Goal: Information Seeking & Learning: Learn about a topic

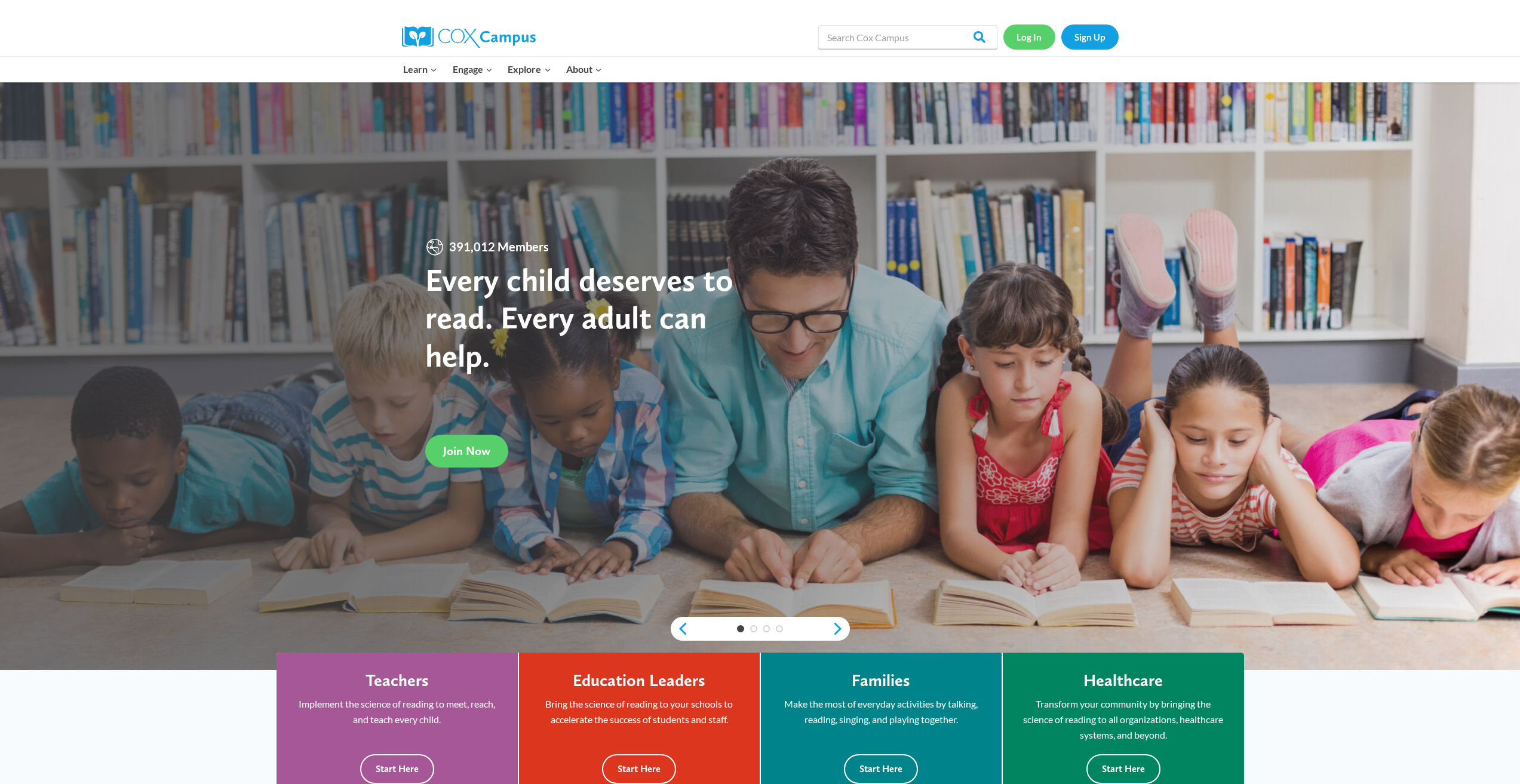
click at [1030, 34] on link "Log In" at bounding box center [1028, 36] width 52 height 24
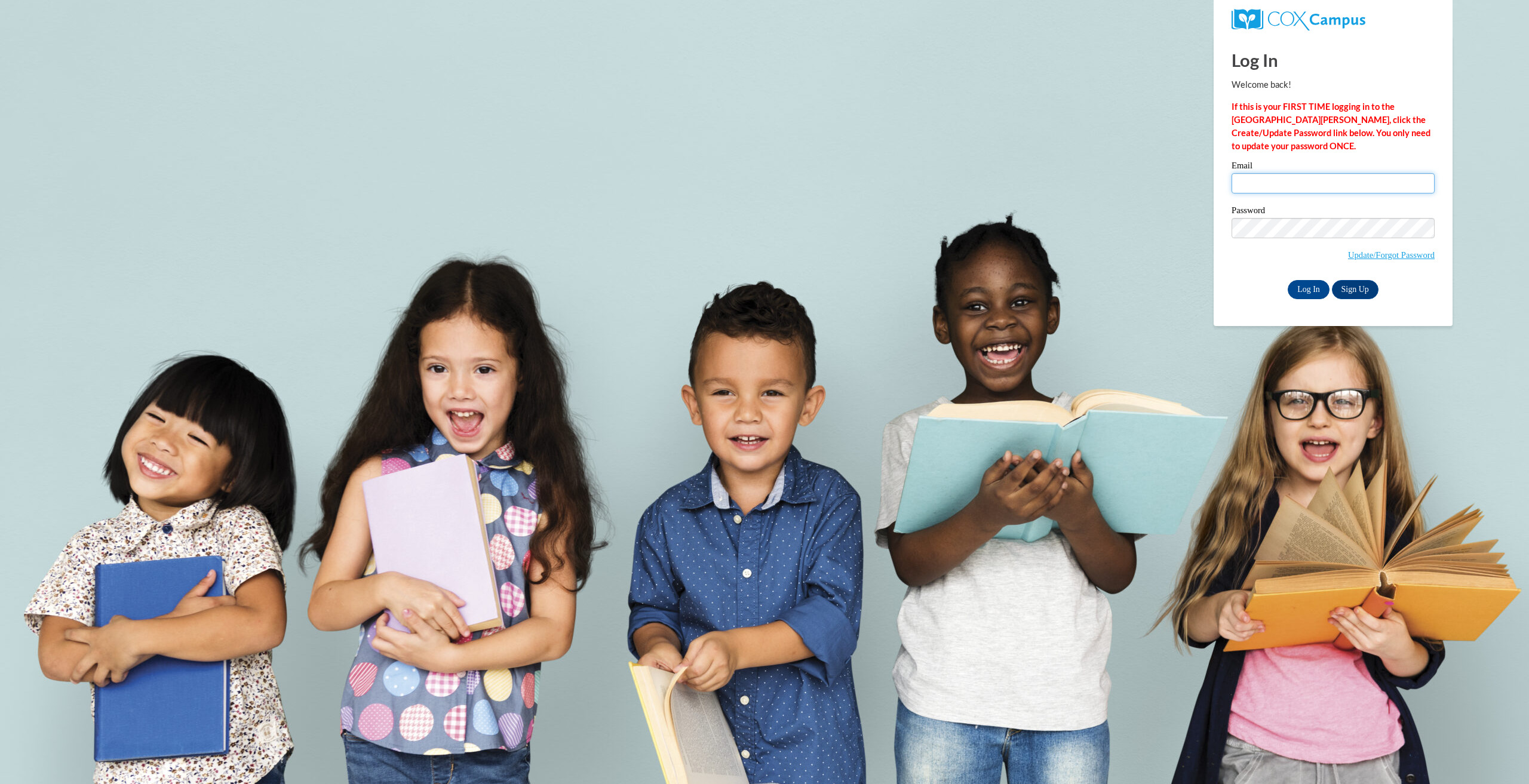
click at [1315, 182] on input "Email" at bounding box center [1333, 183] width 203 height 20
type input "karisma@o2bkids.com"
click at [1288, 280] on input "Log In" at bounding box center [1309, 289] width 42 height 19
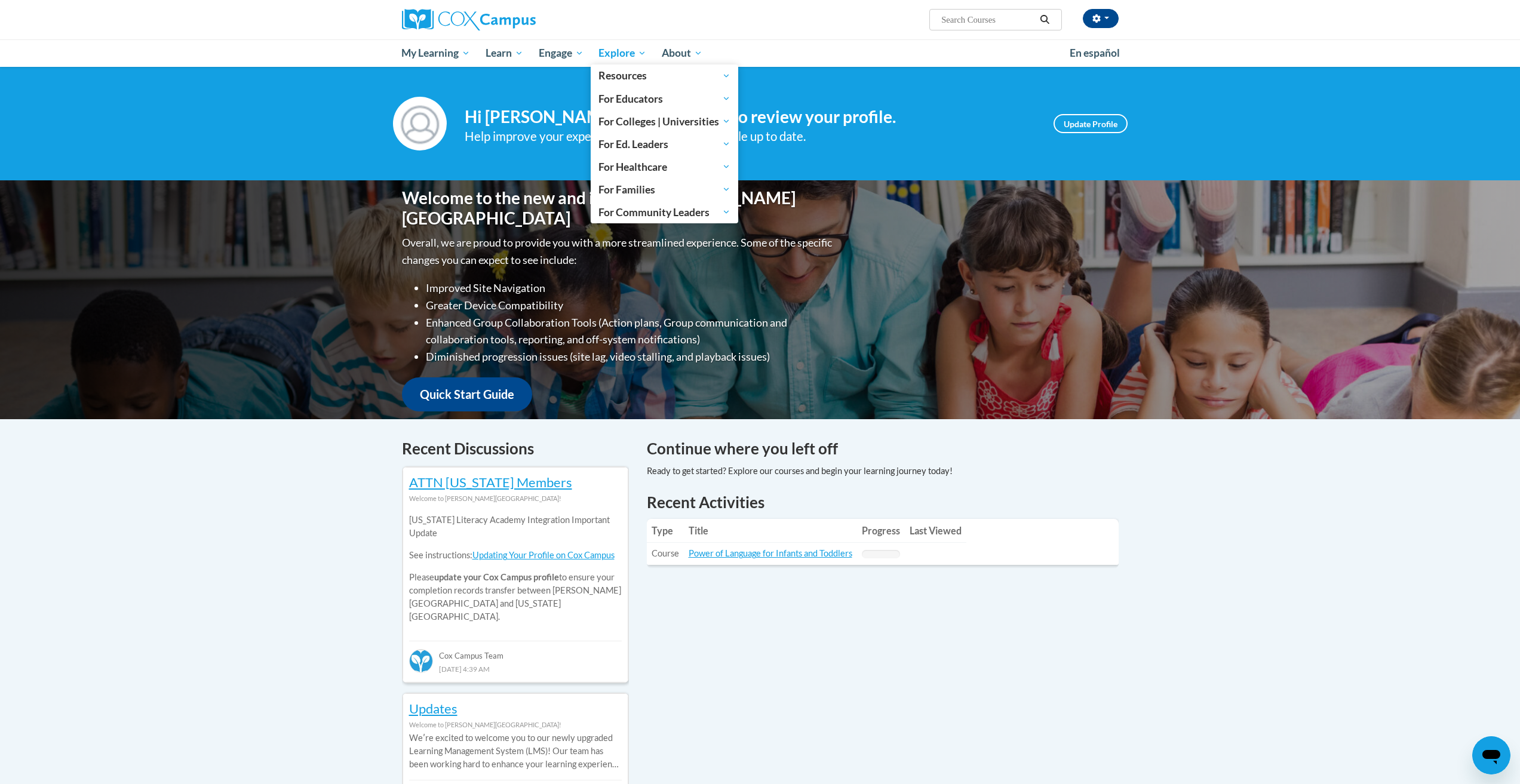
click at [618, 51] on span "Explore" at bounding box center [622, 53] width 48 height 14
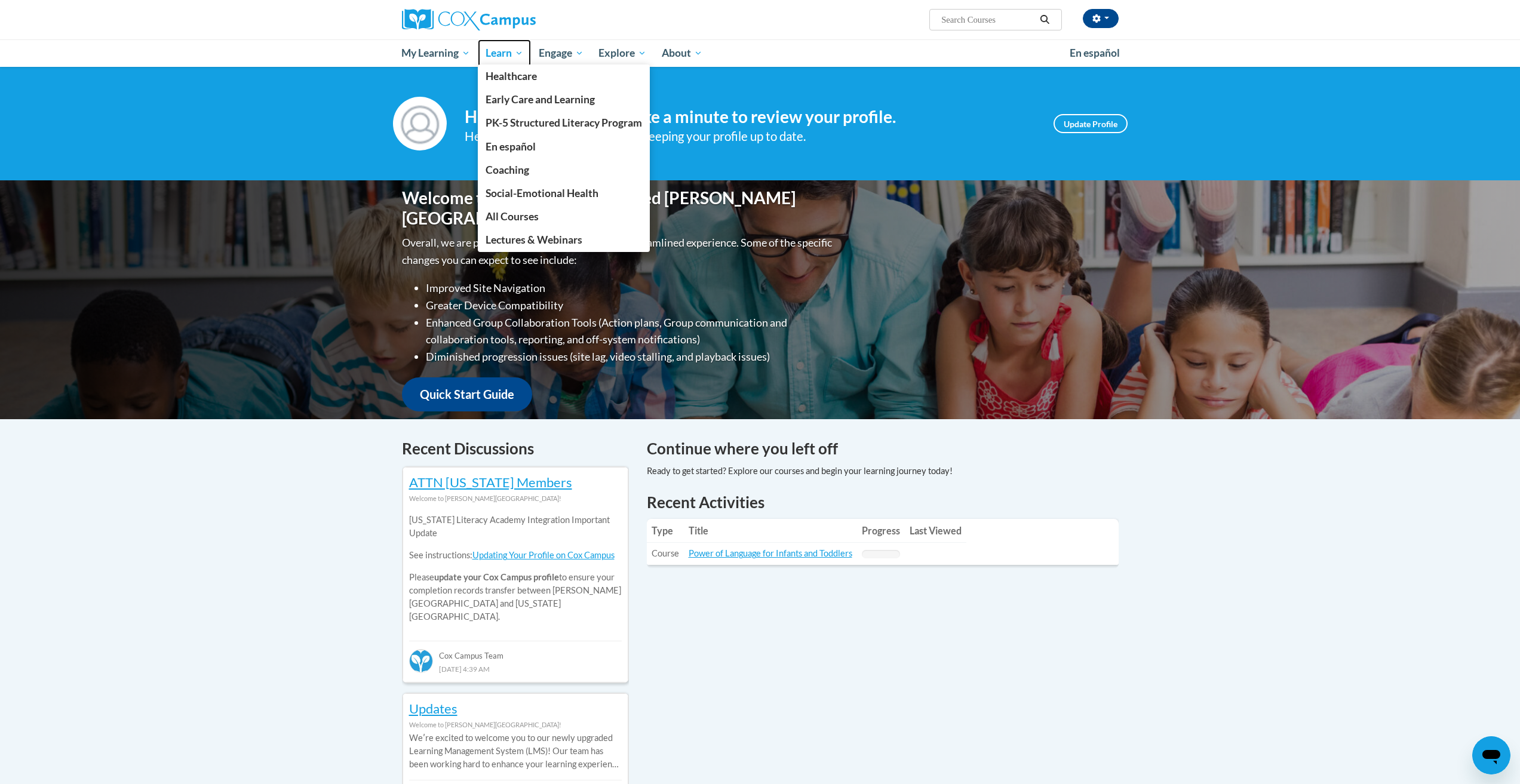
click at [497, 47] on span "Learn" at bounding box center [504, 53] width 38 height 14
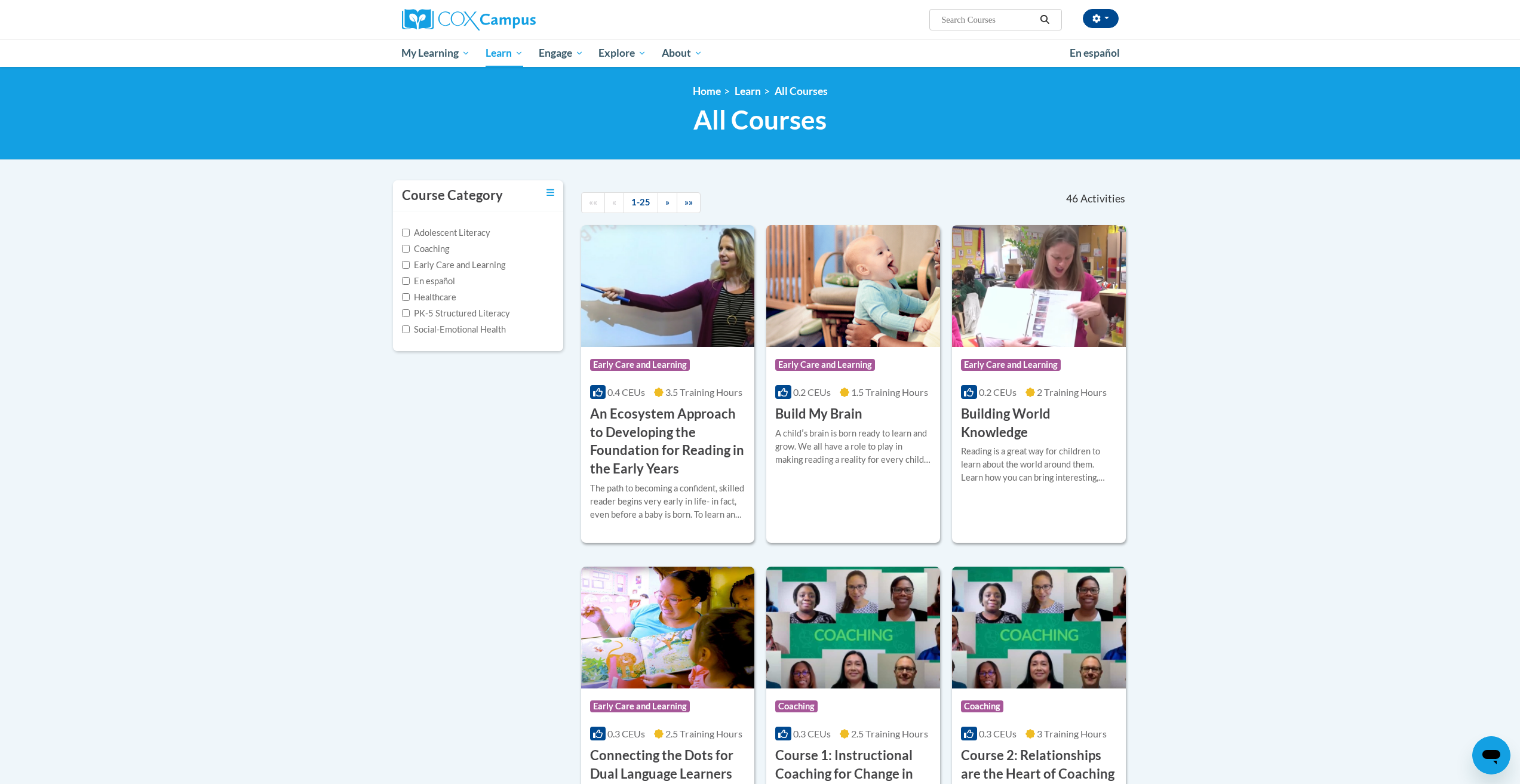
click at [957, 23] on input "Search..." at bounding box center [988, 20] width 96 height 14
type input "team building"
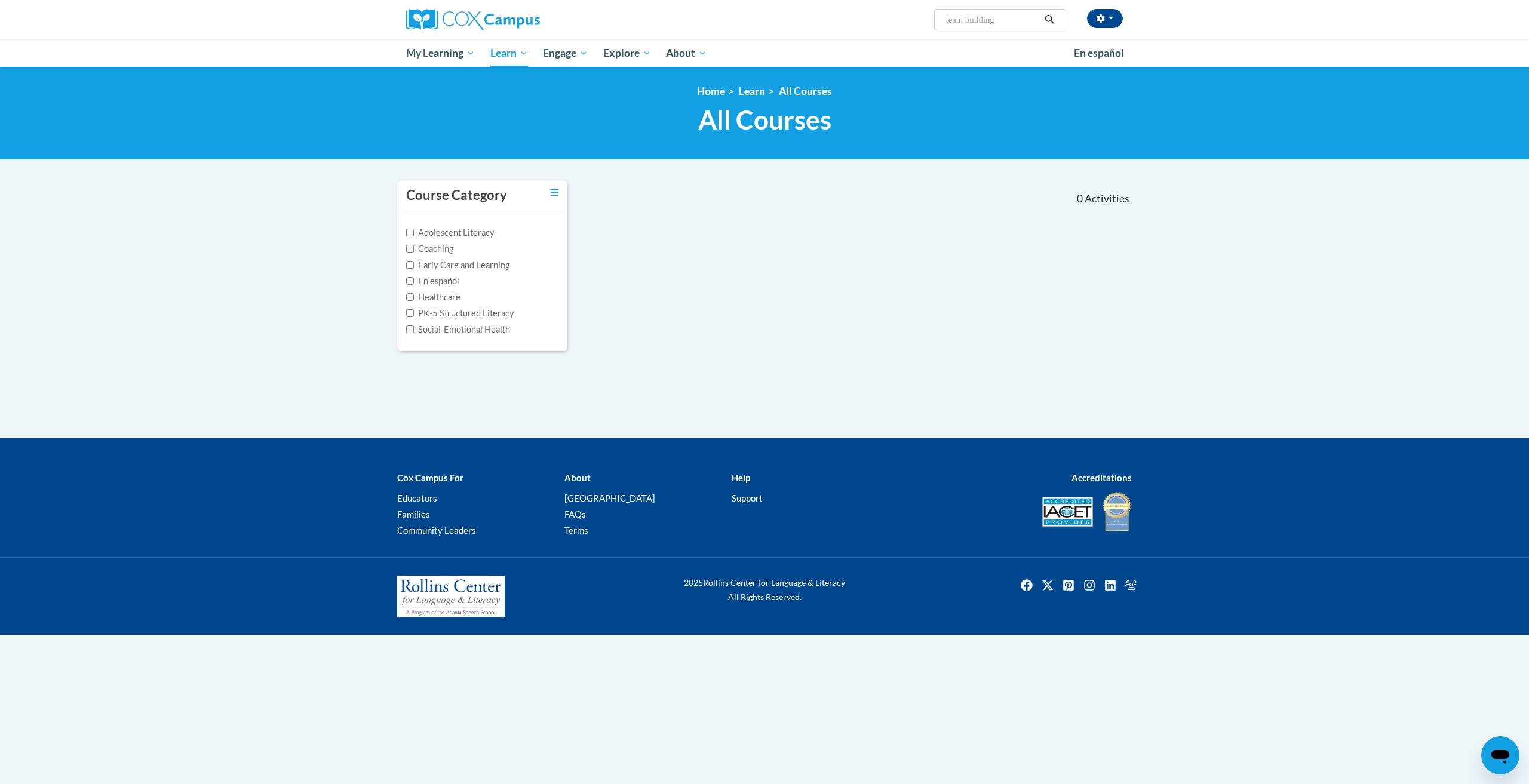
click at [973, 22] on input "team building" at bounding box center [992, 20] width 96 height 14
type input "team"
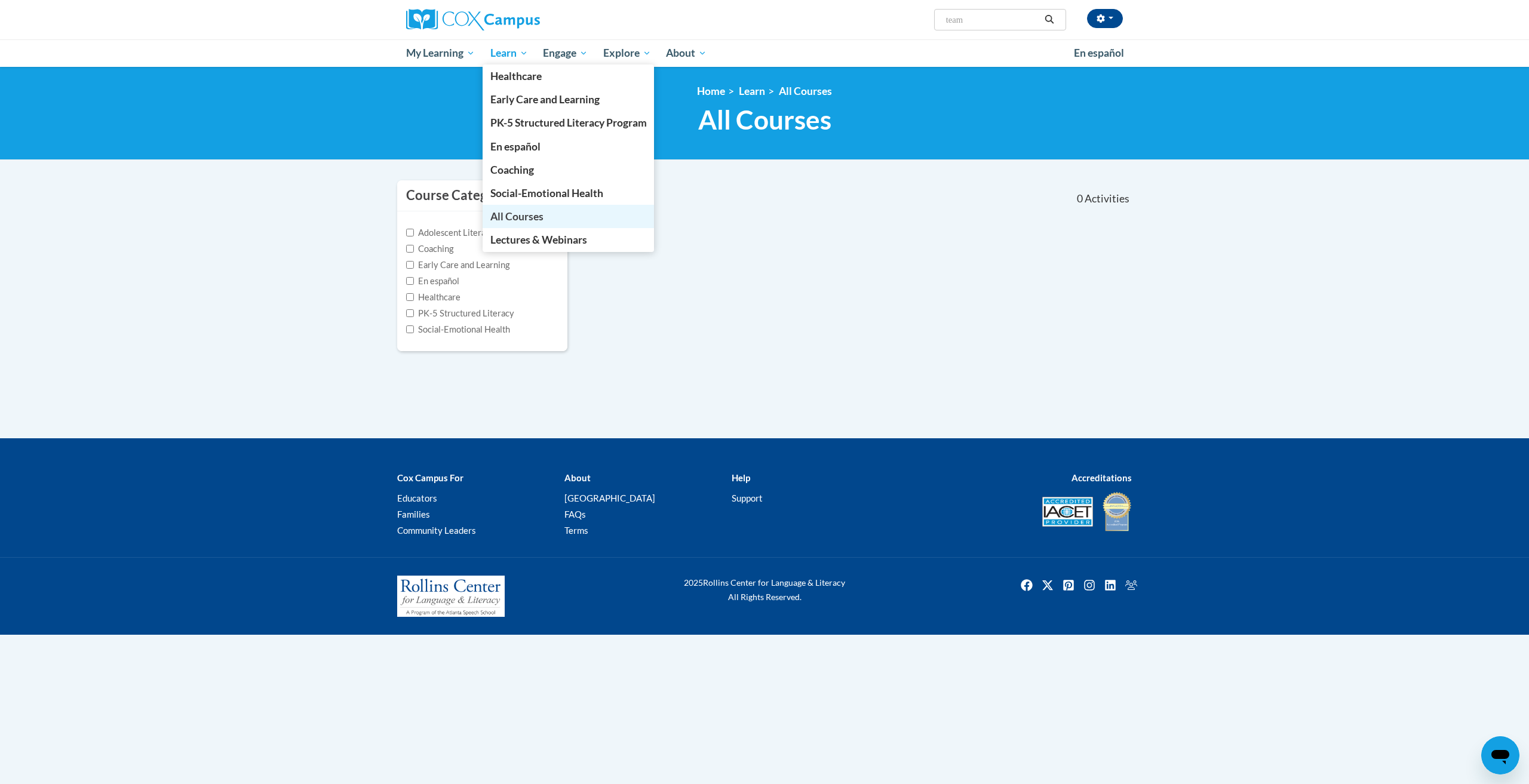
click at [531, 214] on span "All Courses" at bounding box center [517, 217] width 53 height 13
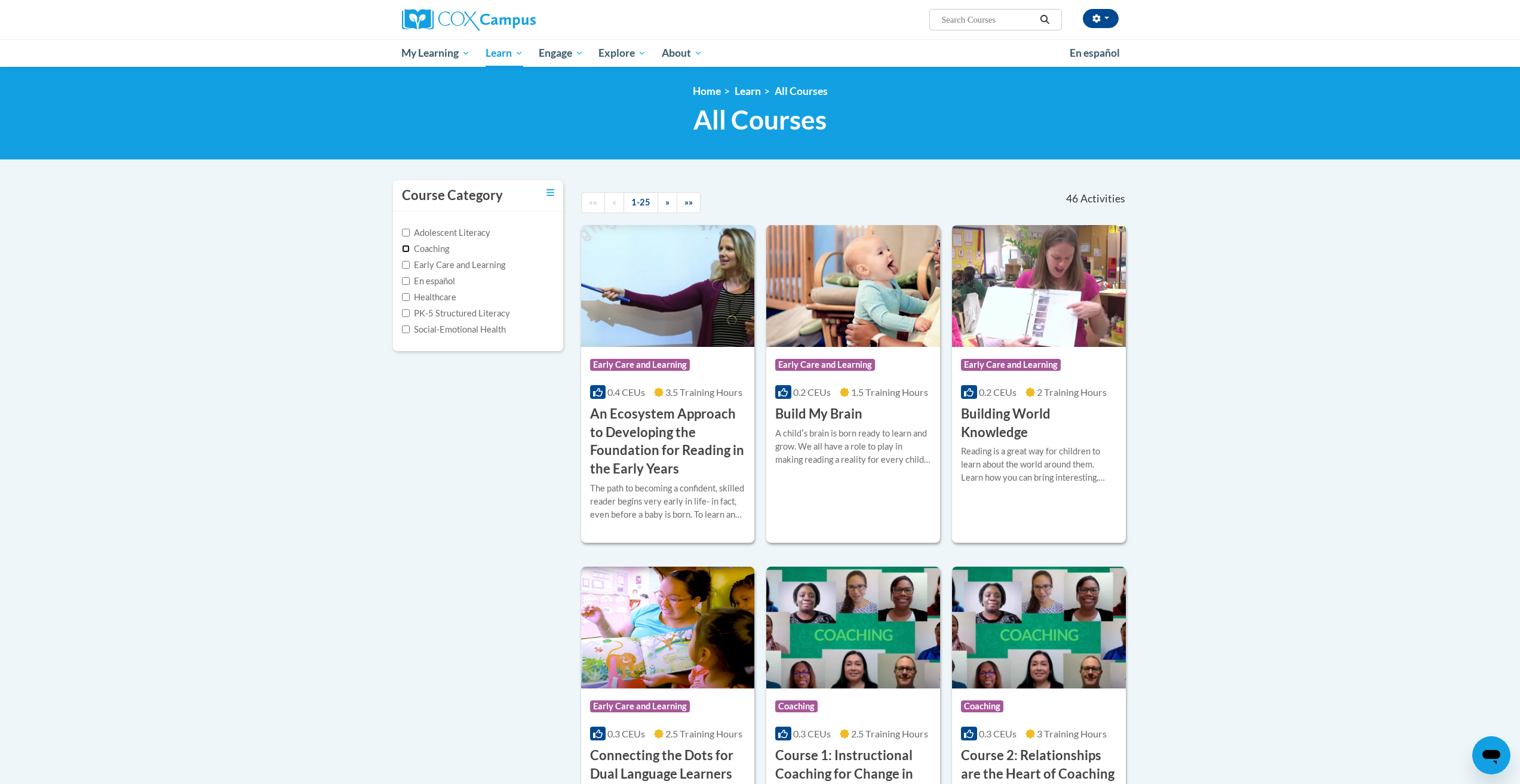
click at [408, 247] on input "Coaching" at bounding box center [406, 248] width 8 height 8
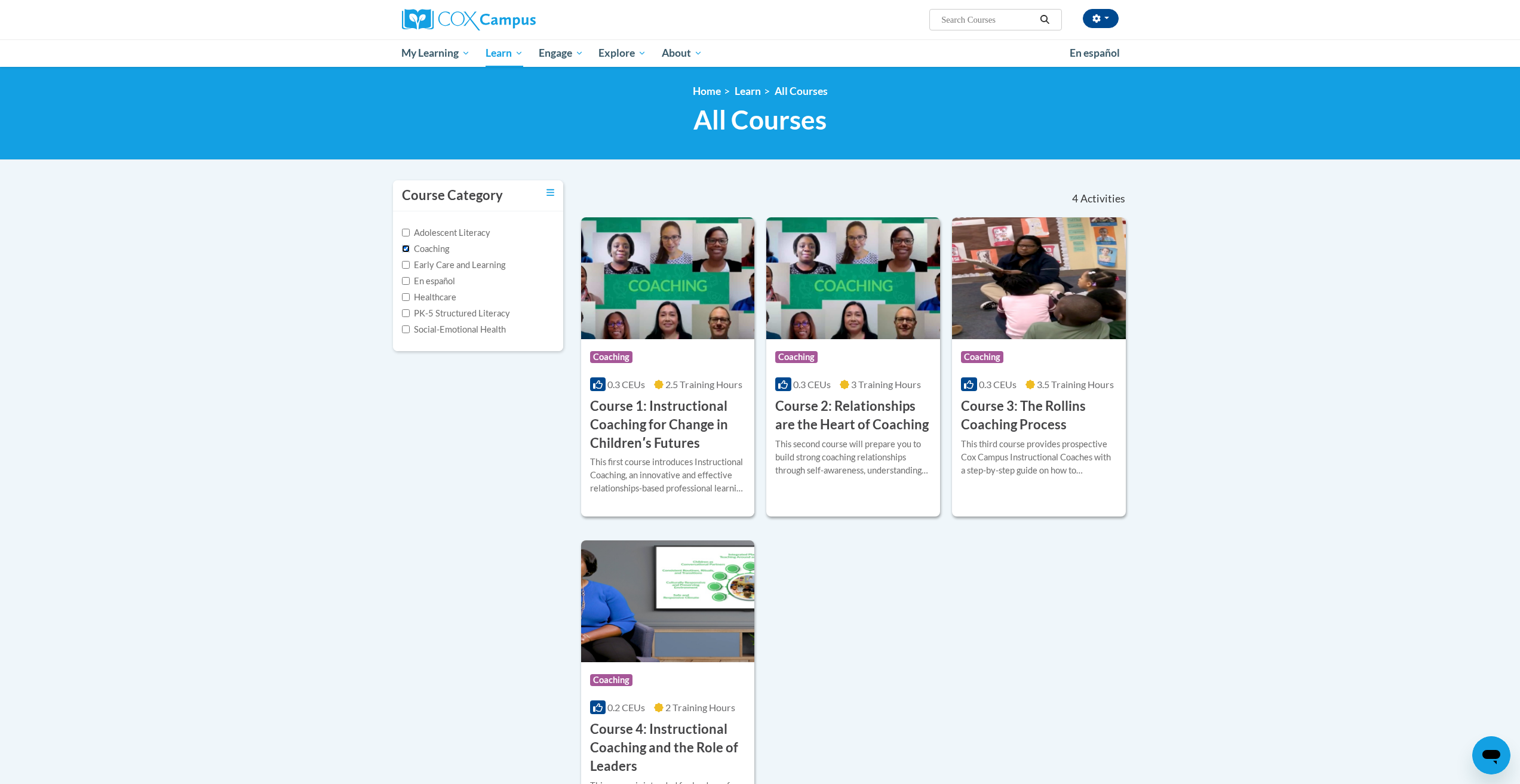
click at [408, 246] on input "Coaching" at bounding box center [406, 248] width 8 height 8
checkbox input "false"
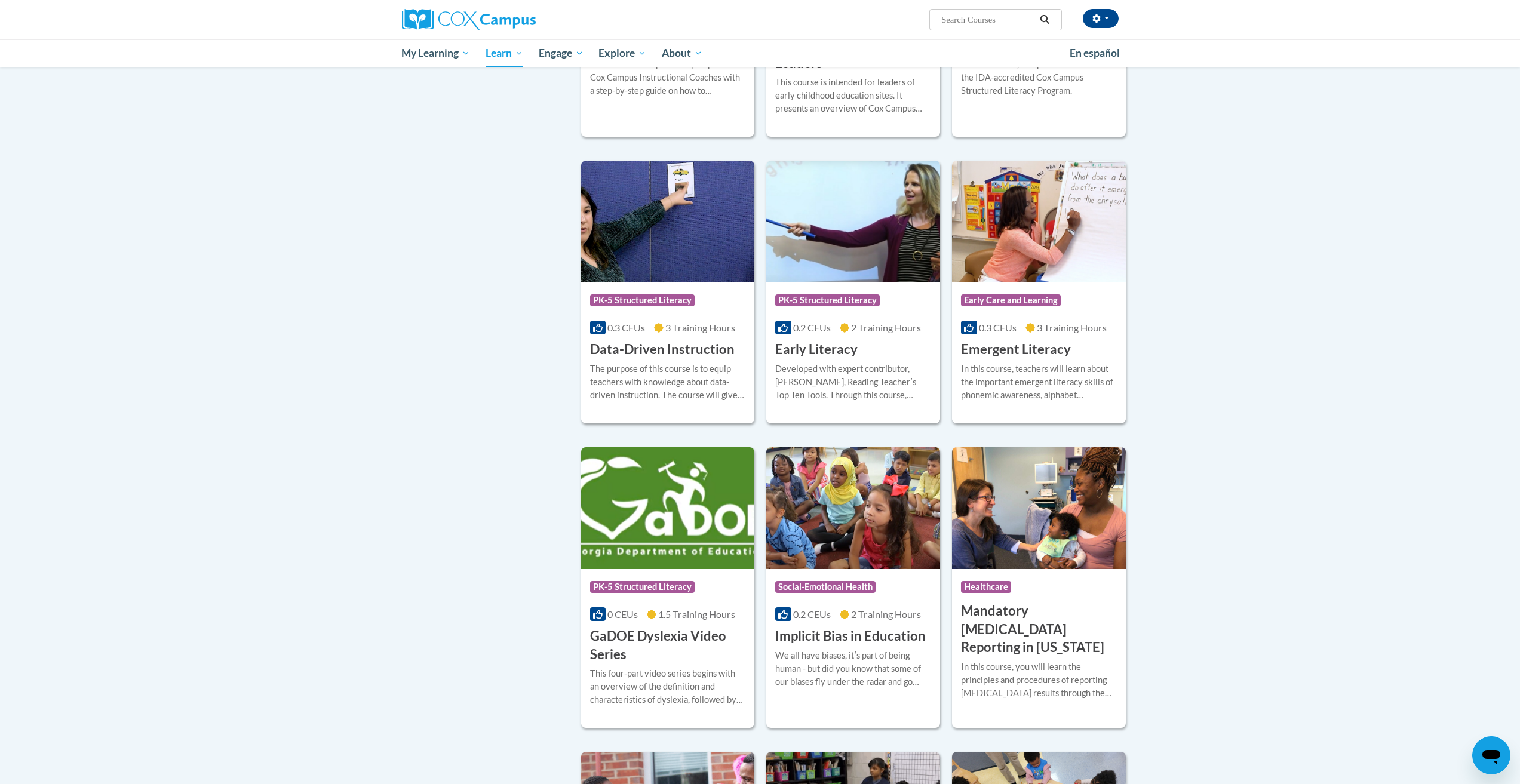
scroll to position [1094, 0]
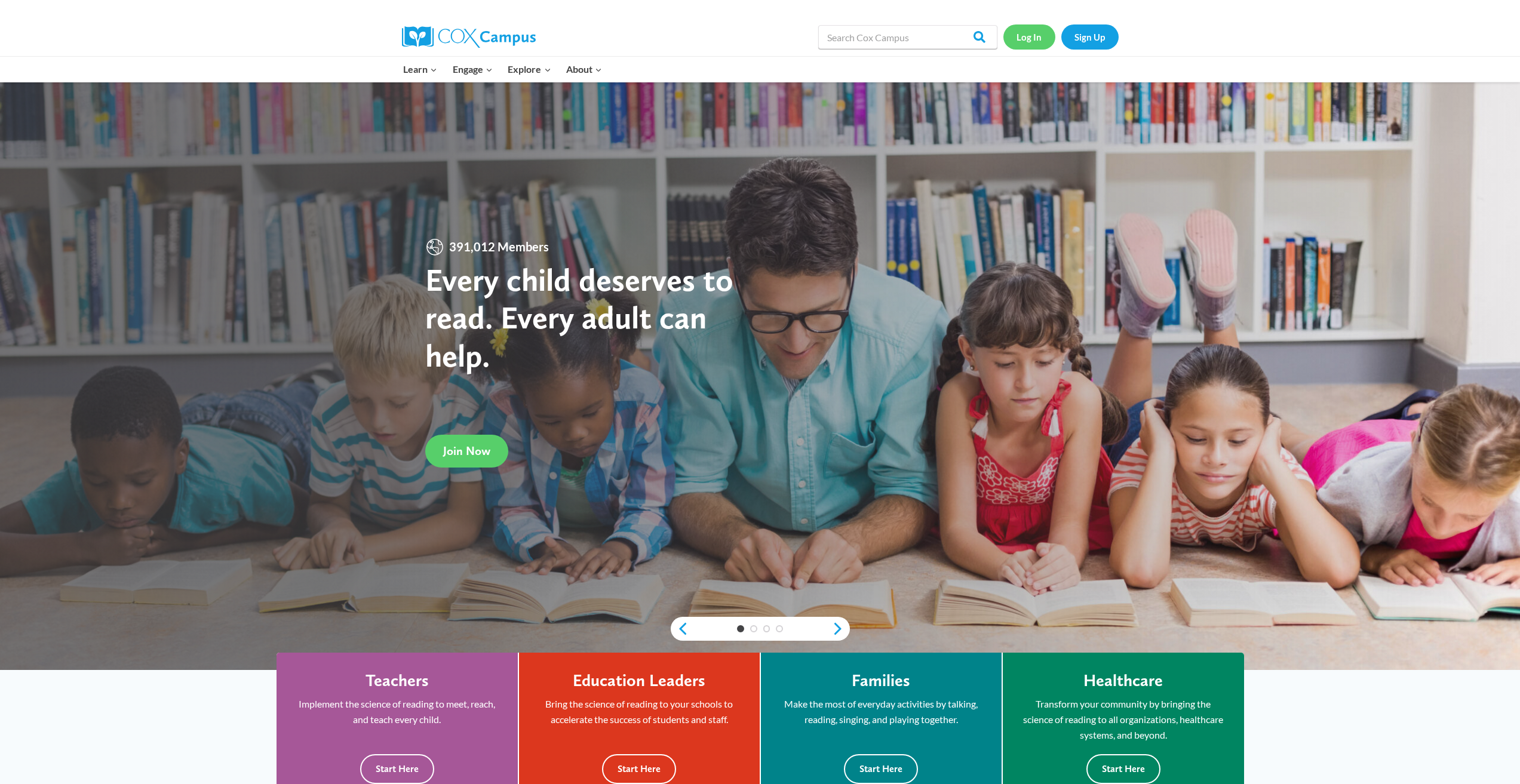
click at [1015, 32] on link "Log In" at bounding box center [1028, 36] width 52 height 24
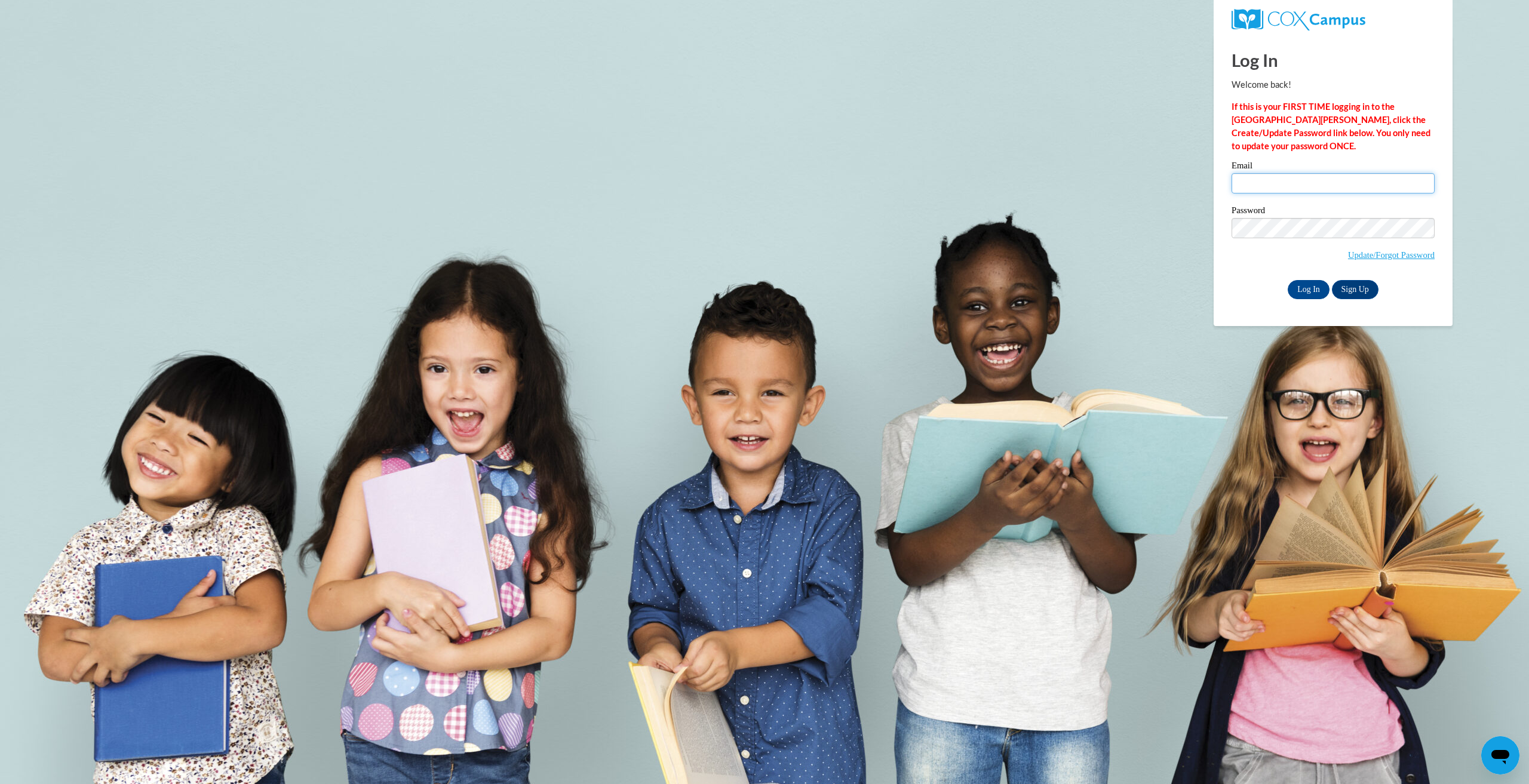
click at [1293, 182] on input "Email" at bounding box center [1333, 183] width 203 height 20
type input "karisma@o2bkids.com"
click at [1309, 253] on span "Update/Forgot Password" at bounding box center [1333, 242] width 203 height 50
click at [1288, 280] on input "Log In" at bounding box center [1309, 289] width 42 height 19
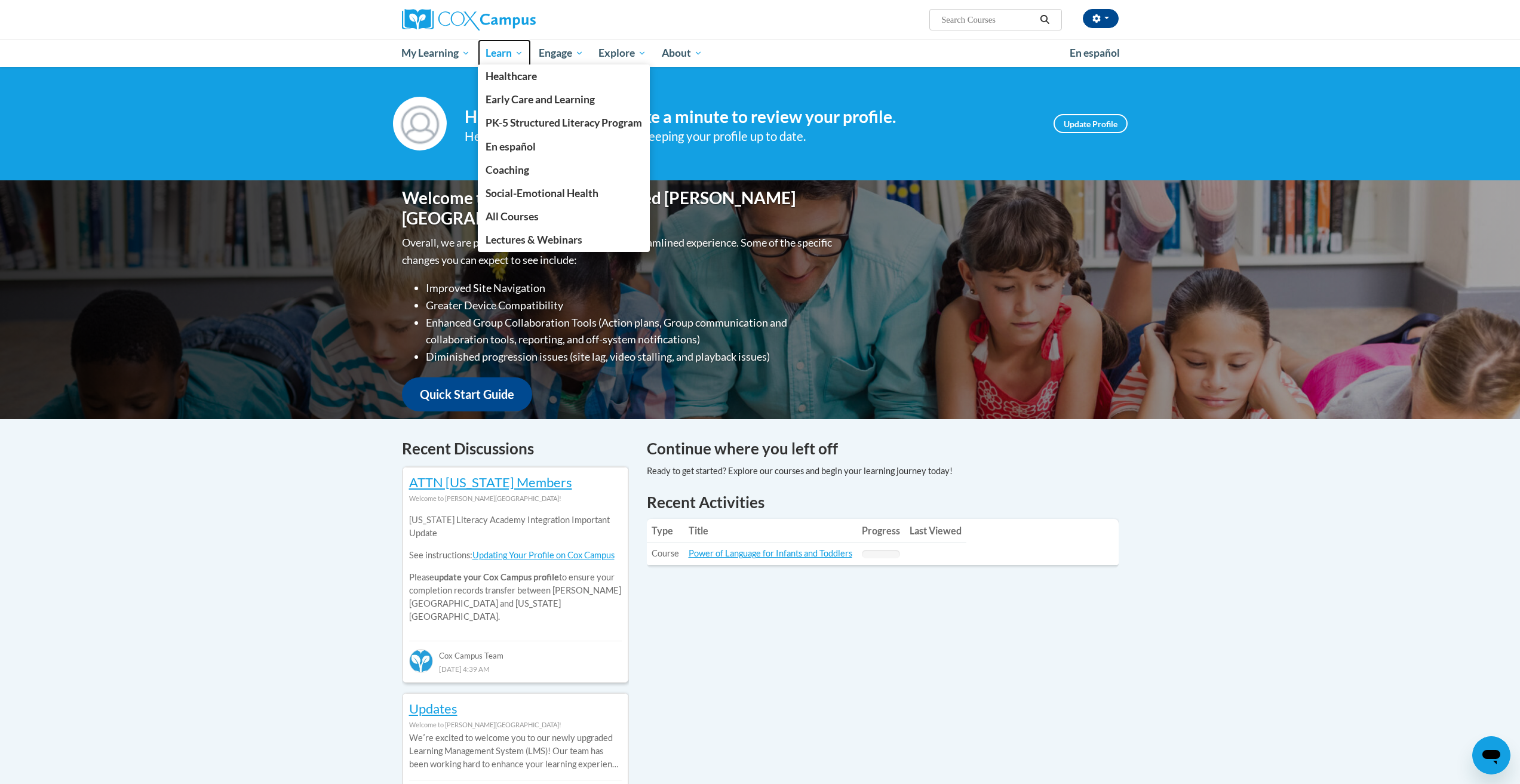
click at [494, 53] on span "Learn" at bounding box center [504, 53] width 38 height 14
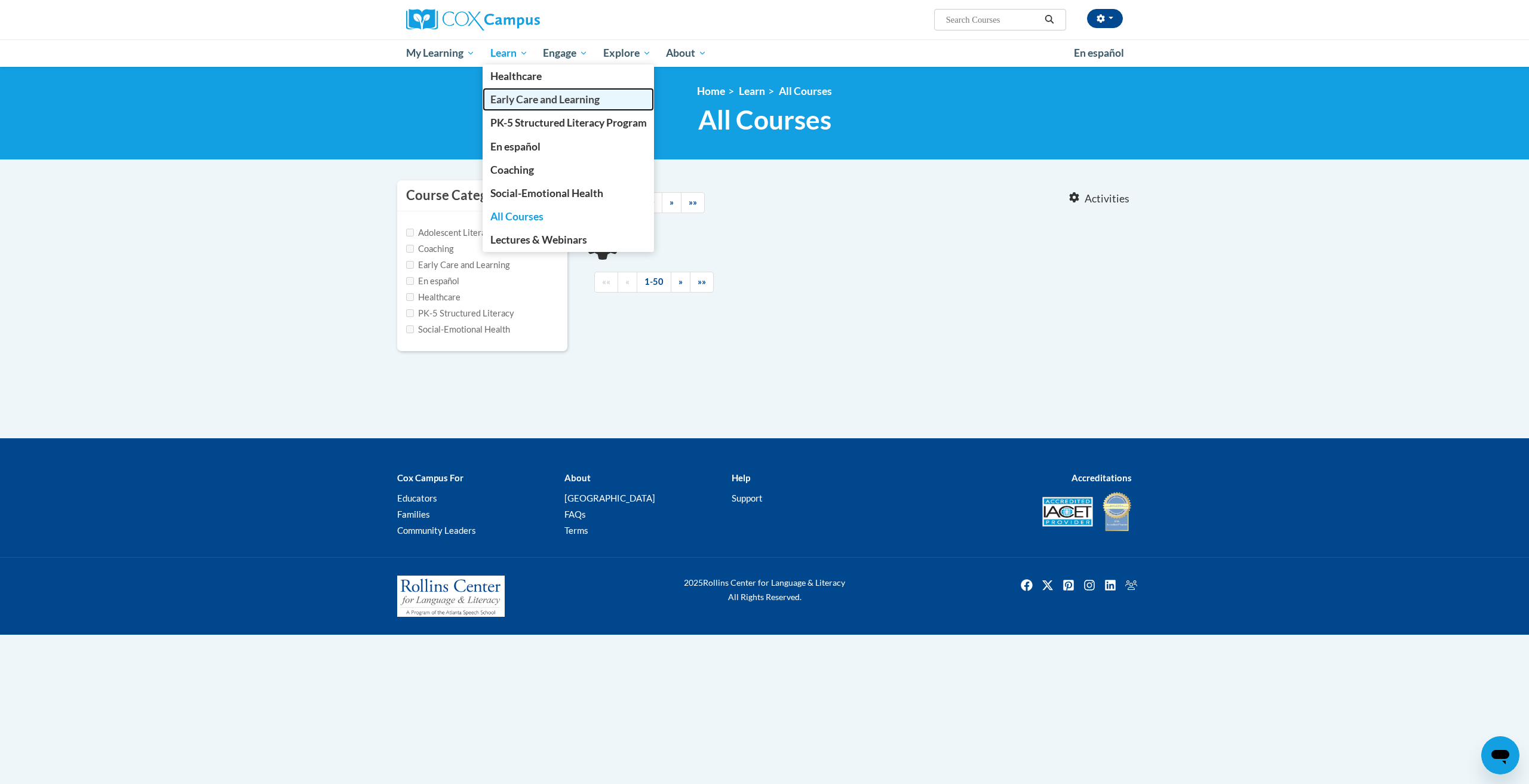
click at [549, 96] on span "Early Care and Learning" at bounding box center [545, 99] width 109 height 13
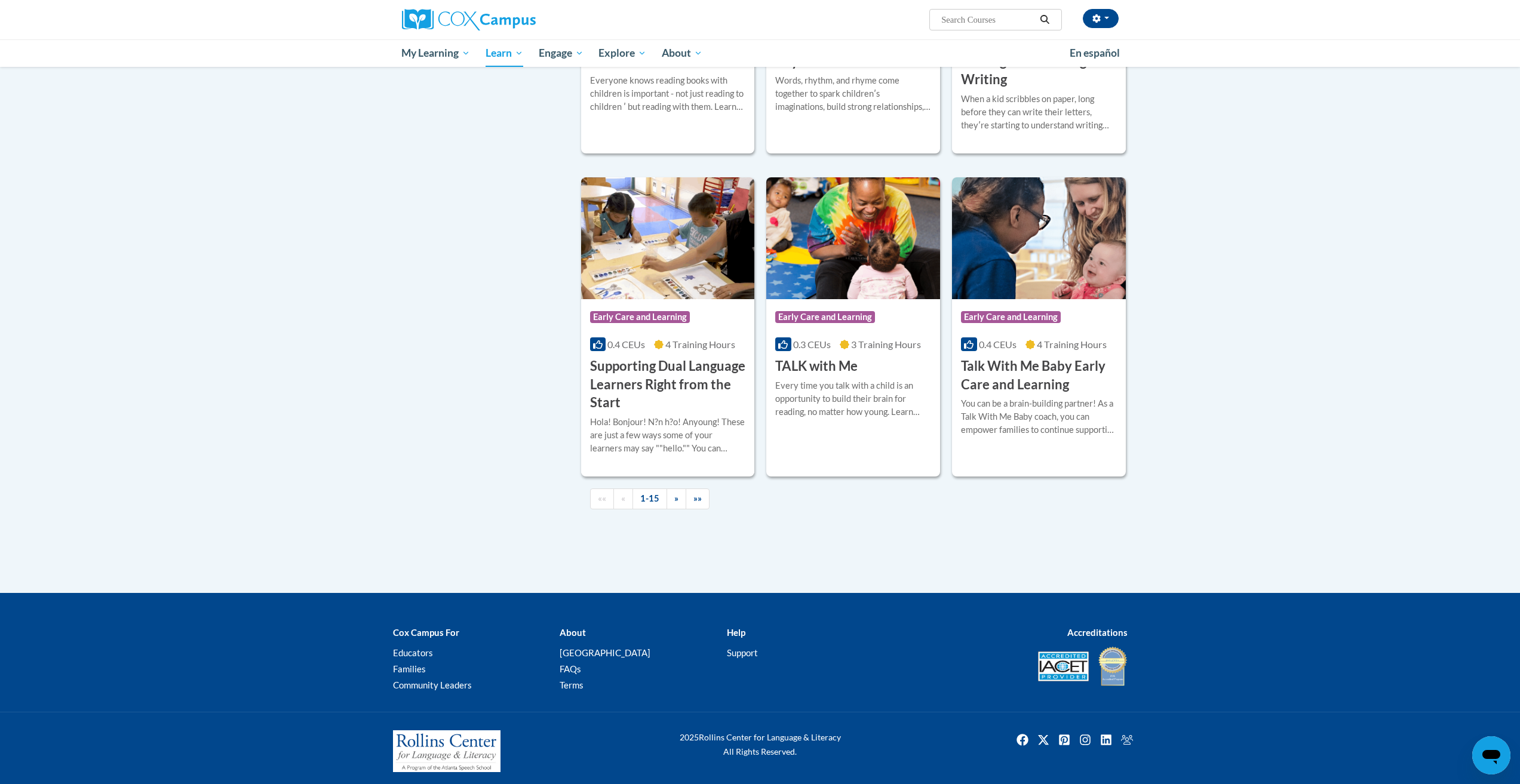
scroll to position [1517, 0]
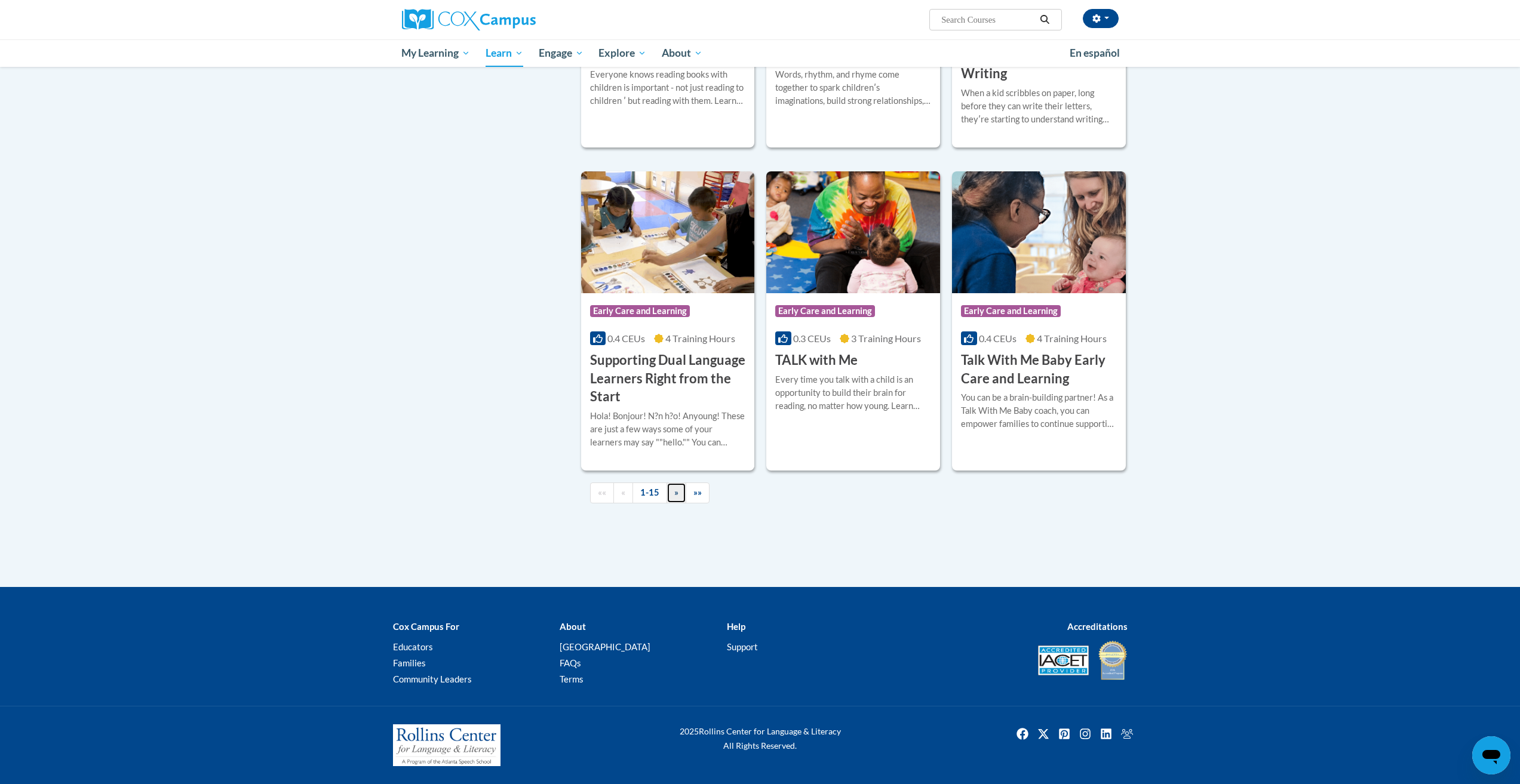
click at [679, 501] on link "»" at bounding box center [677, 492] width 20 height 21
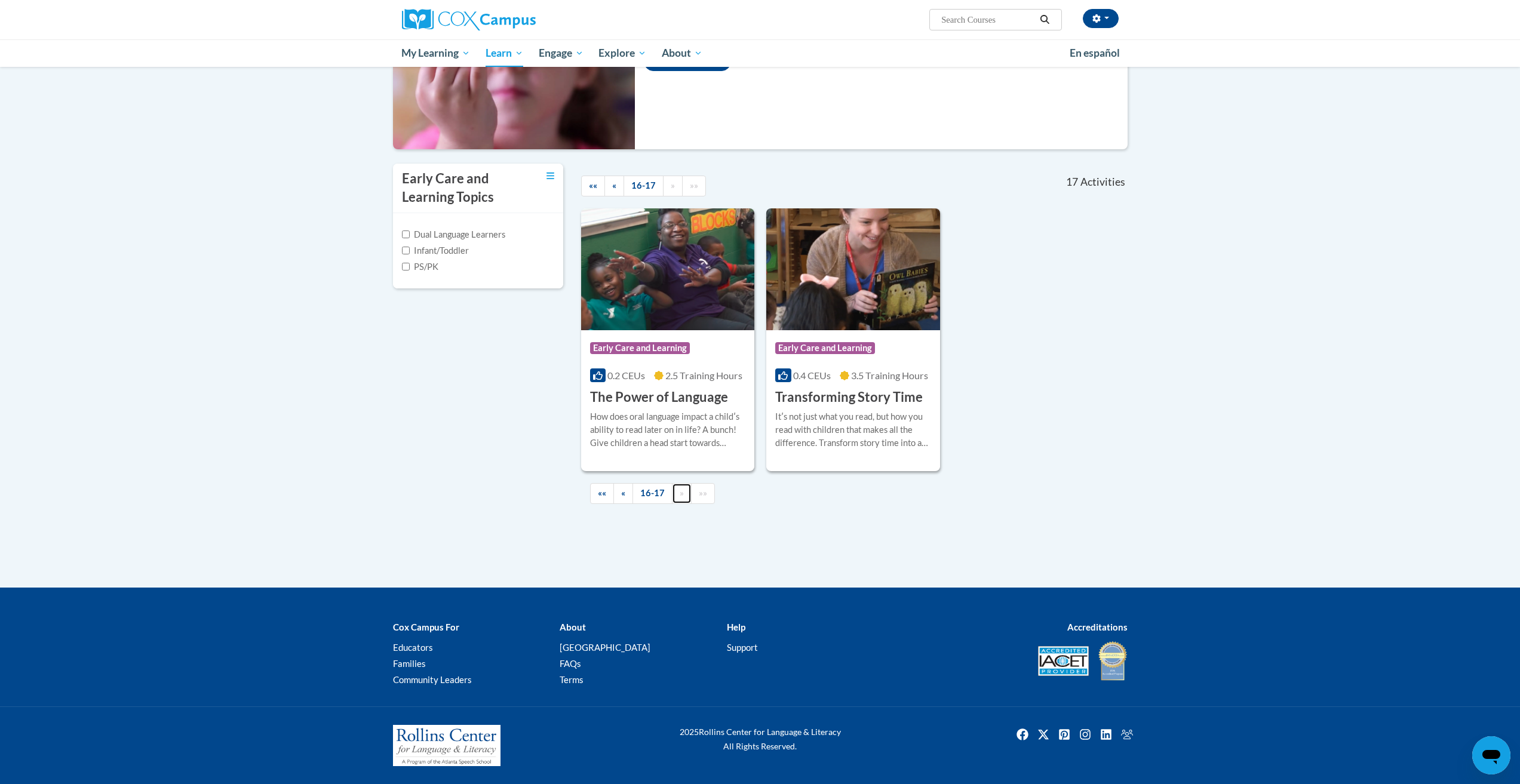
scroll to position [170, 0]
click at [625, 500] on link "«" at bounding box center [624, 493] width 20 height 21
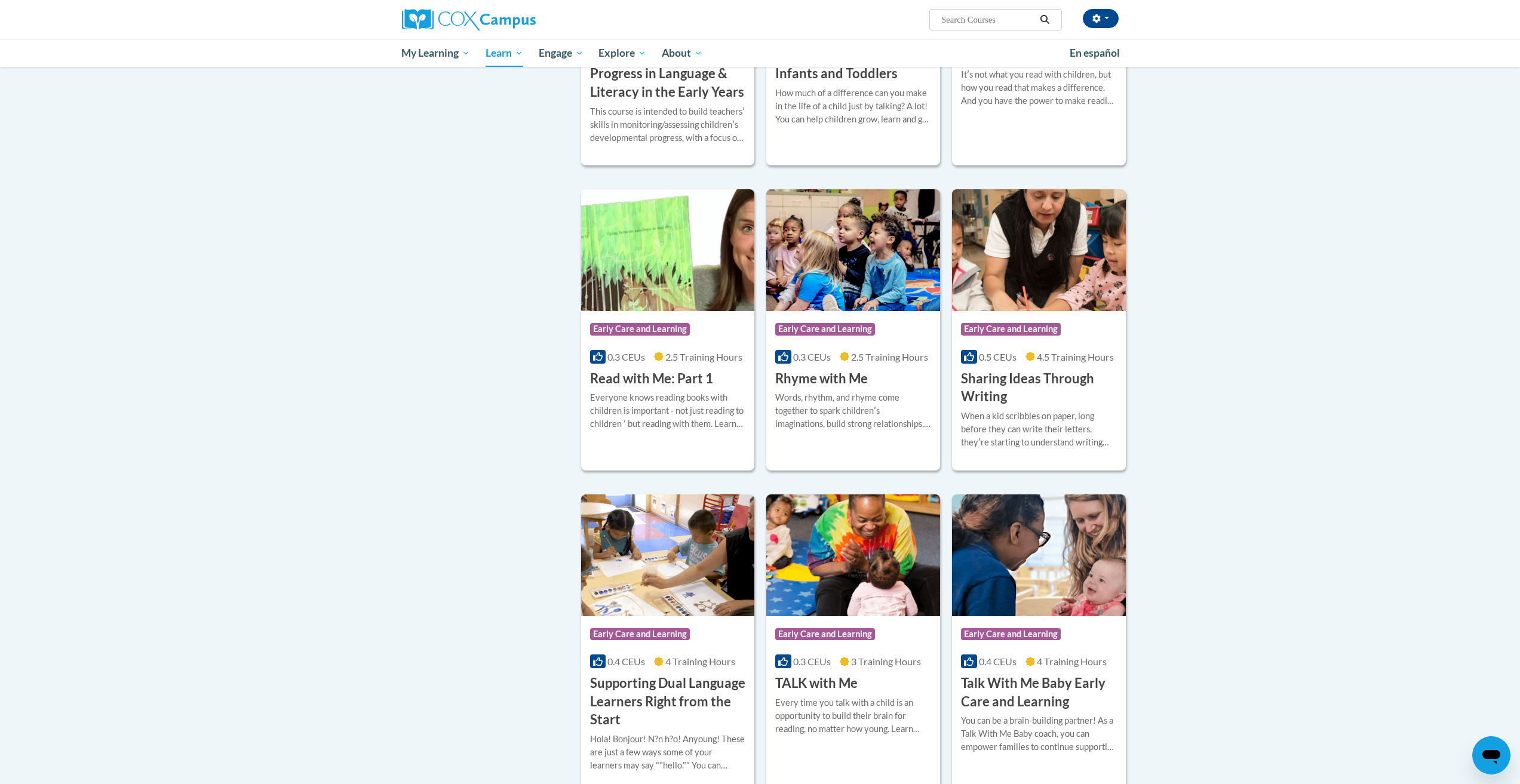
scroll to position [641, 0]
